Goal: Navigation & Orientation: Find specific page/section

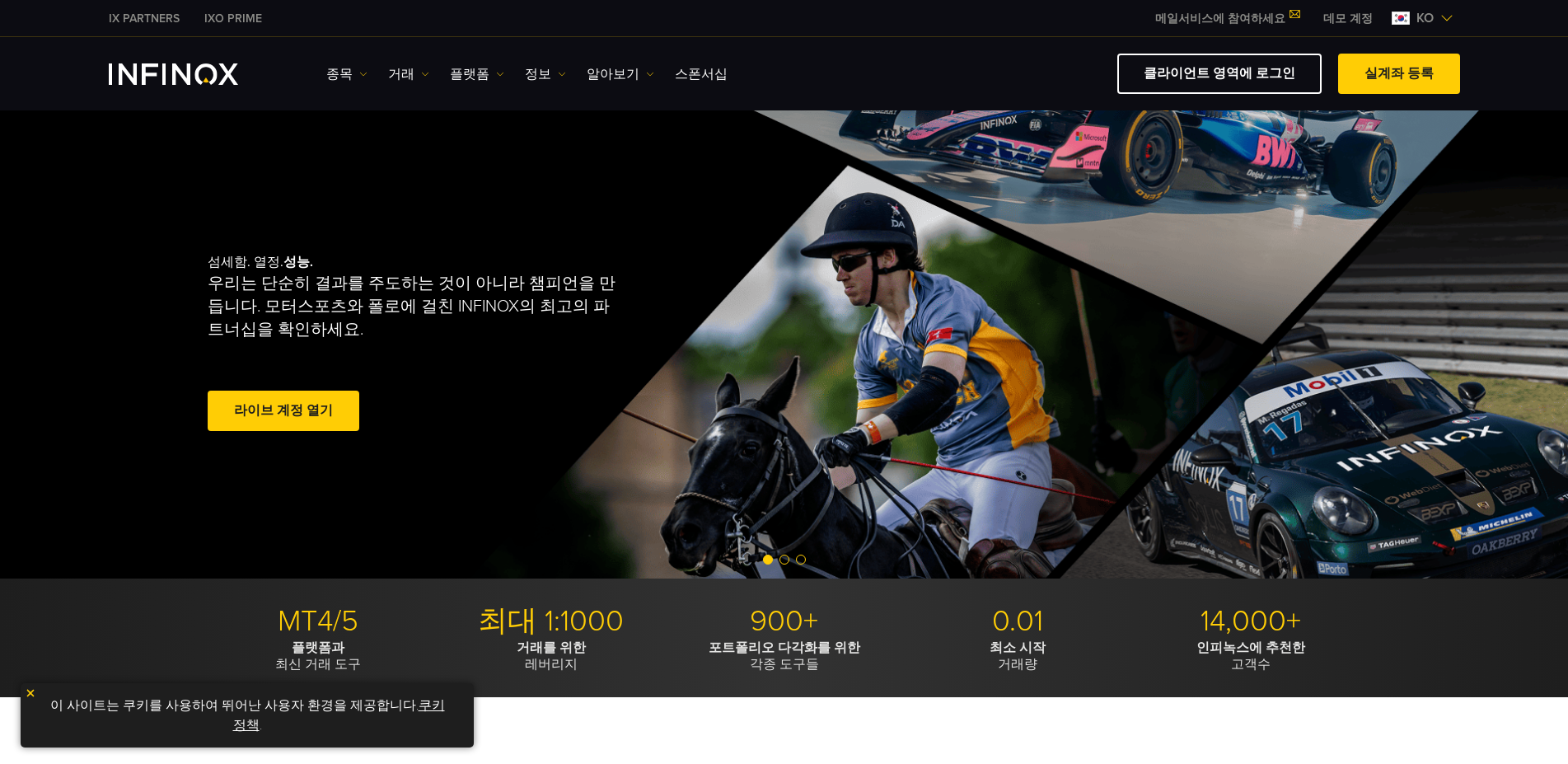
click at [228, 79] on img "INFINOX Logo" at bounding box center [173, 74] width 129 height 21
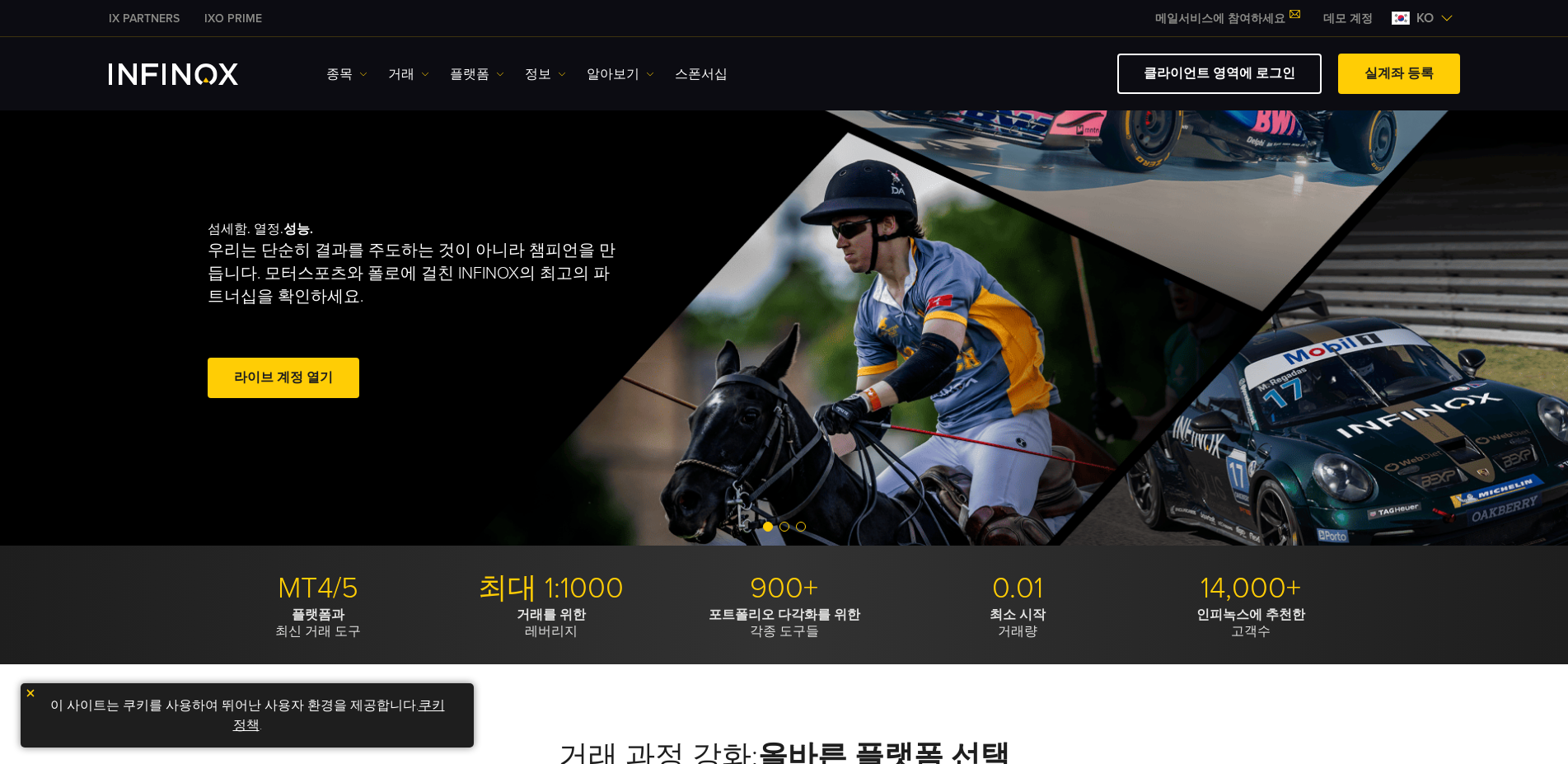
click at [1250, 85] on link "클라이언트 영역에 로그인" at bounding box center [1219, 73] width 204 height 40
